Goal: Find specific page/section: Find specific page/section

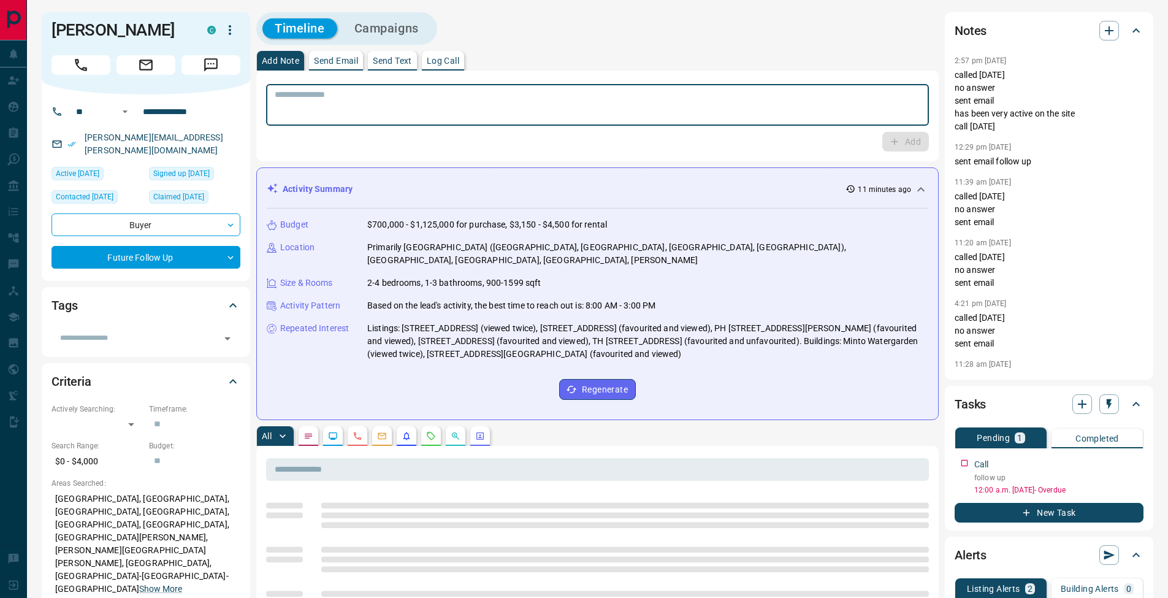
click at [476, 109] on textarea at bounding box center [597, 104] width 645 height 31
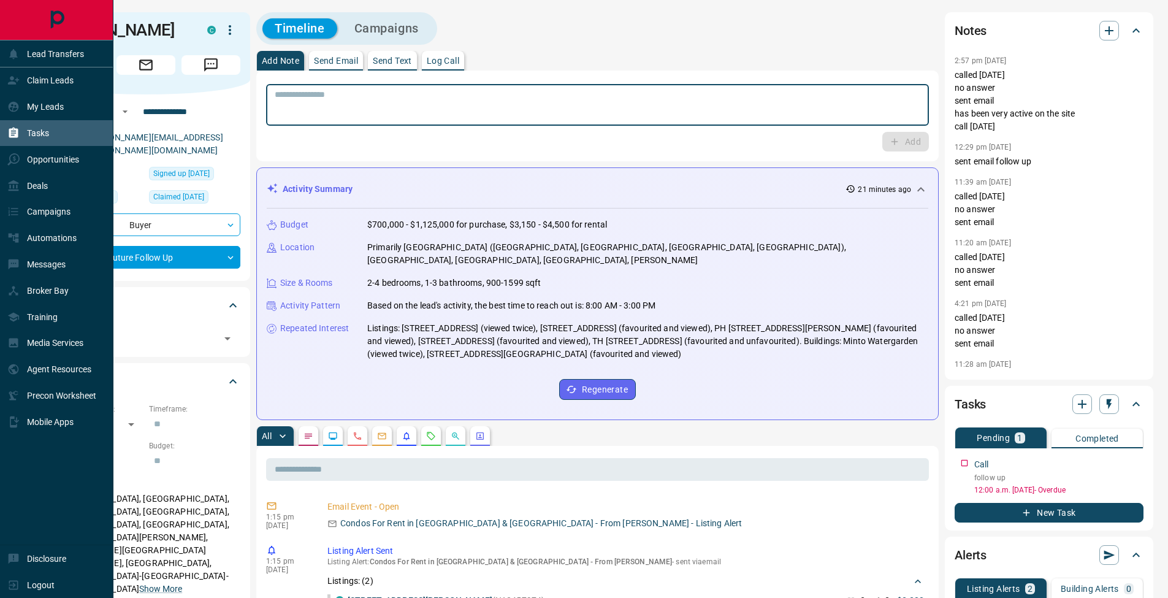
click at [17, 131] on icon at bounding box center [13, 132] width 9 height 10
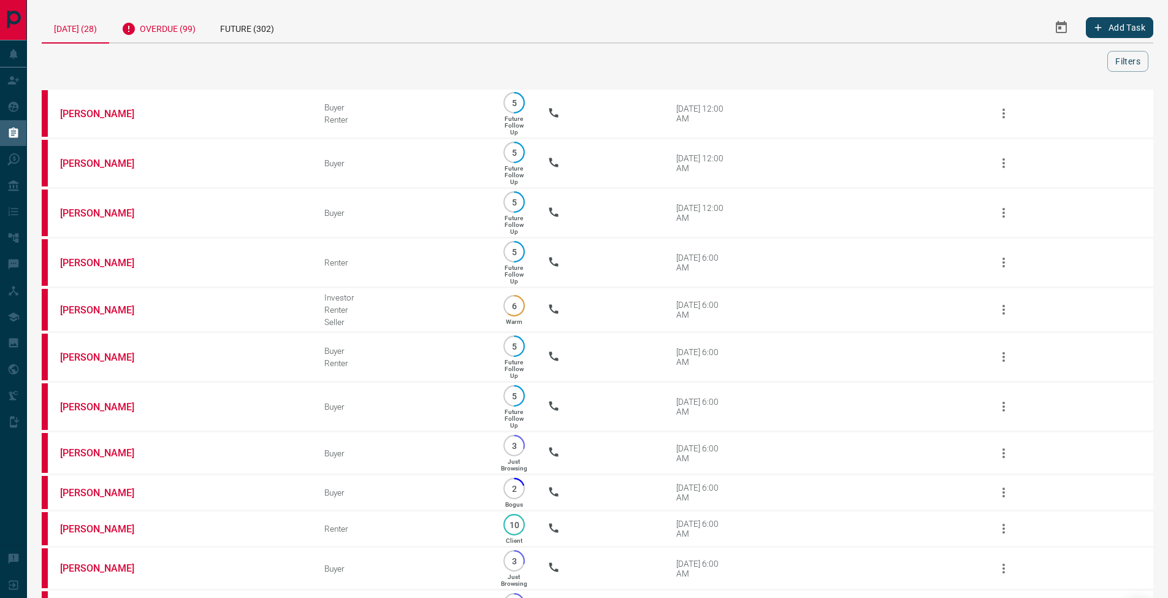
click at [165, 32] on div "Overdue (99)" at bounding box center [158, 27] width 99 height 30
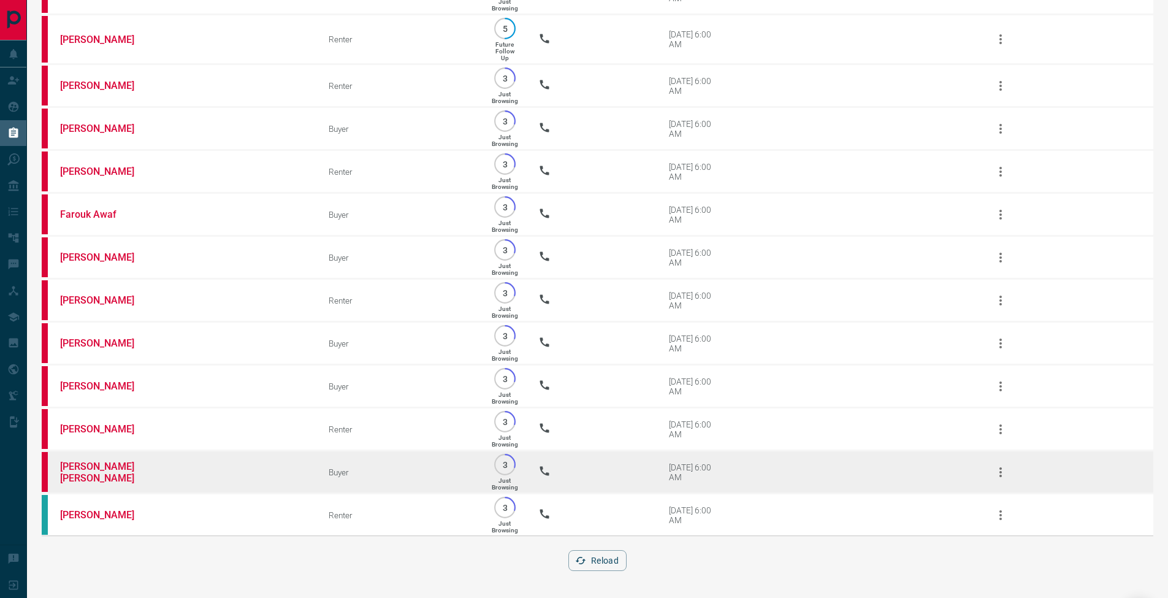
scroll to position [4068, 0]
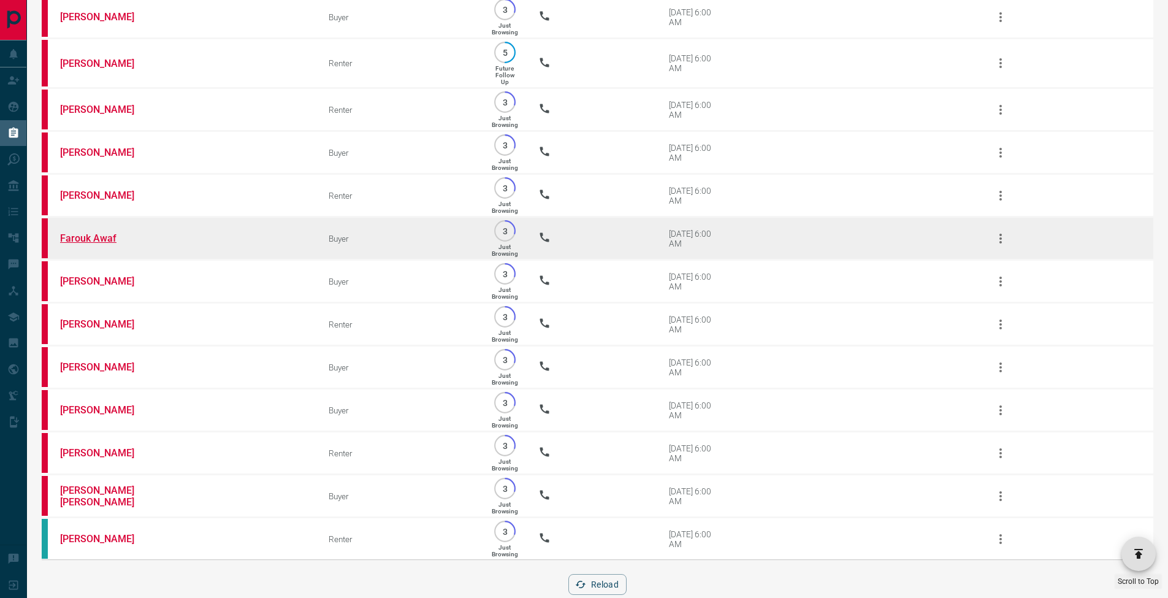
click at [91, 244] on link "Farouk Awaf" at bounding box center [106, 238] width 92 height 12
